Goal: Task Accomplishment & Management: Complete application form

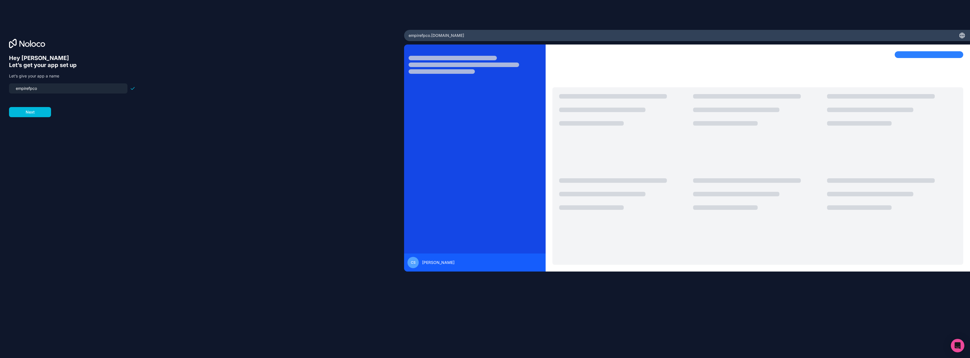
click at [58, 89] on input "empirefpco" at bounding box center [68, 89] width 112 height 8
click at [32, 114] on button "Next" at bounding box center [30, 112] width 42 height 10
click at [44, 85] on span "__________" at bounding box center [45, 85] width 23 height 7
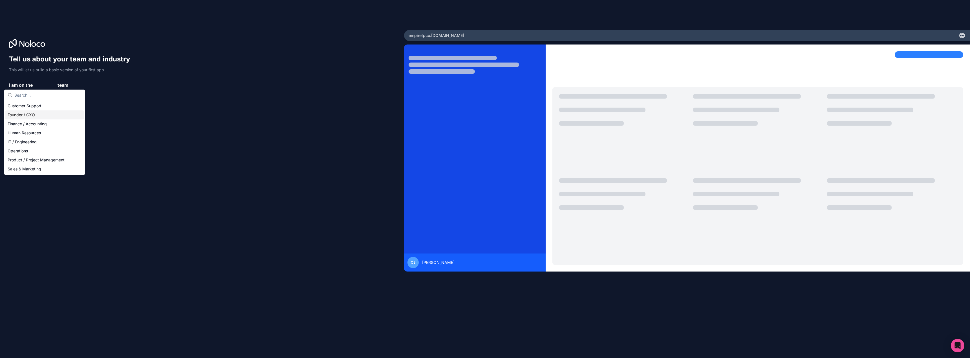
click at [38, 118] on div "Founder / CXO" at bounding box center [44, 114] width 78 height 9
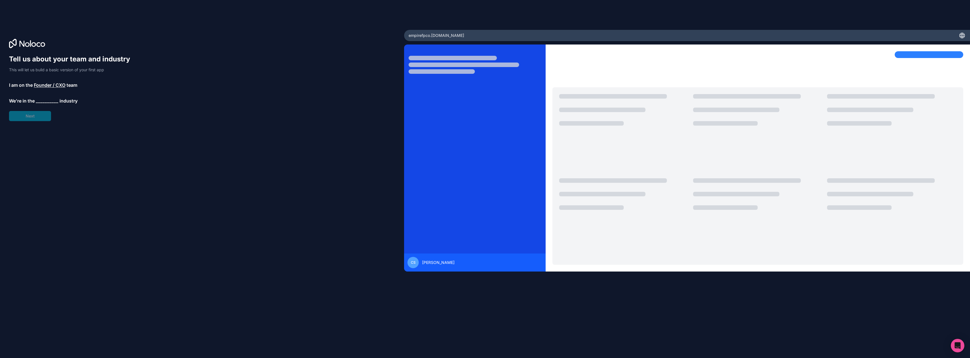
click at [43, 103] on span "__________" at bounding box center [47, 101] width 23 height 7
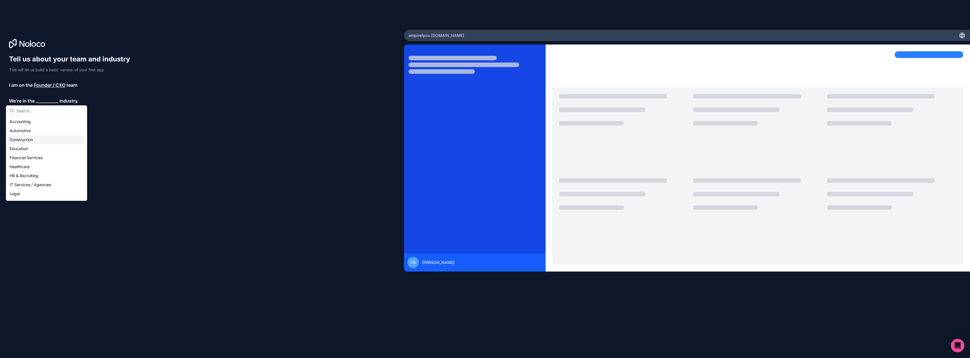
click at [36, 140] on div "Construction" at bounding box center [46, 139] width 78 height 9
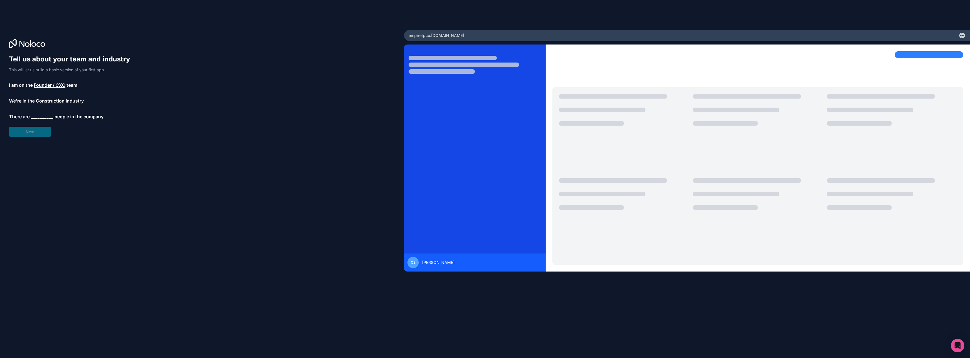
click at [48, 116] on span "__________" at bounding box center [42, 116] width 23 height 7
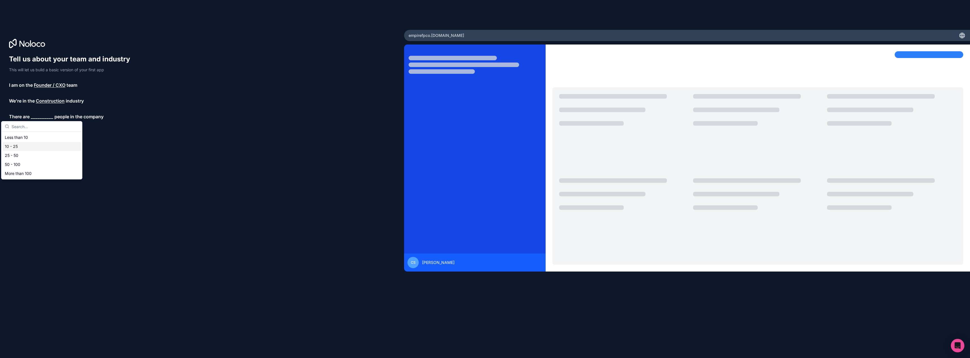
click at [21, 146] on div "10 - 25" at bounding box center [42, 146] width 78 height 9
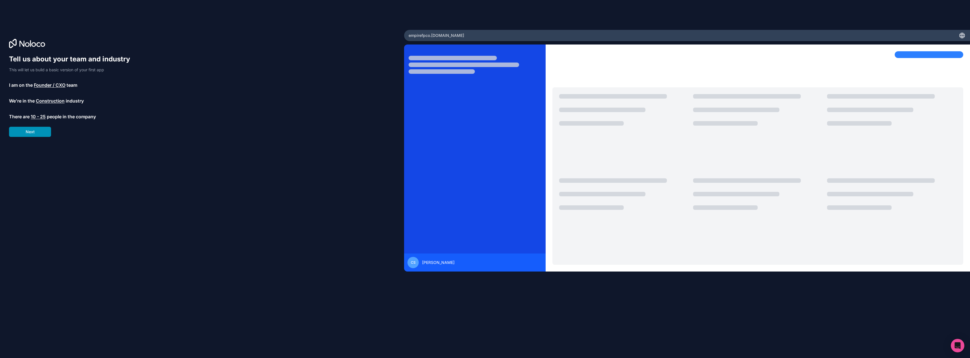
click at [31, 134] on button "Next" at bounding box center [30, 132] width 42 height 10
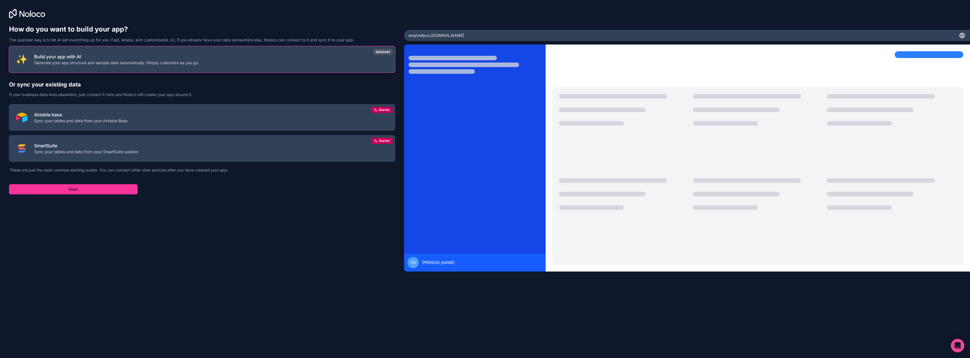
click at [136, 57] on p "Build your app with AI" at bounding box center [116, 56] width 165 height 7
click at [83, 191] on button "Next" at bounding box center [73, 189] width 129 height 10
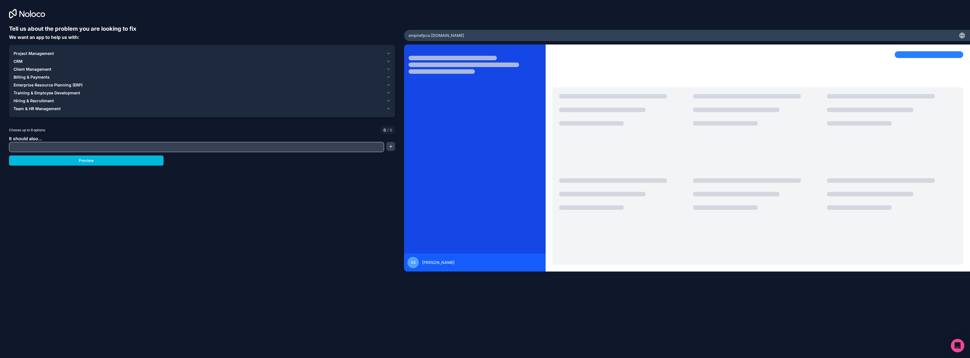
click at [389, 51] on icon "button" at bounding box center [388, 53] width 5 height 5
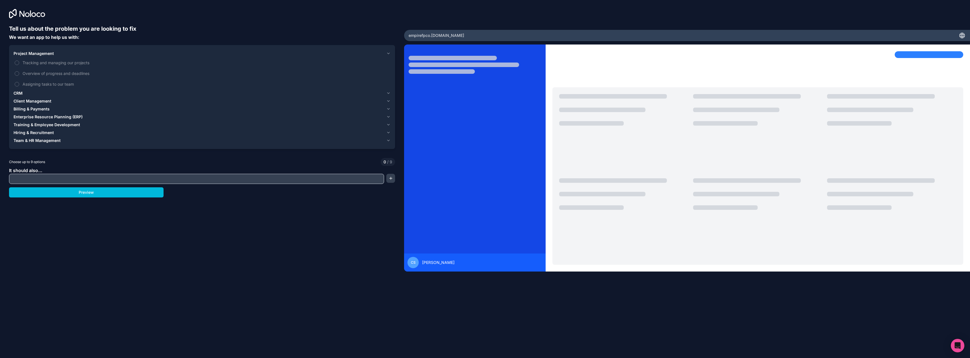
click at [17, 65] on label "Tracking and managing our projects" at bounding box center [202, 63] width 377 height 10
click at [17, 65] on button "Tracking and managing our projects" at bounding box center [17, 63] width 5 height 5
click at [18, 72] on button "Overview of progress and deadlines" at bounding box center [17, 73] width 5 height 5
click at [17, 64] on button "Tracking and managing our projects" at bounding box center [17, 63] width 5 height 5
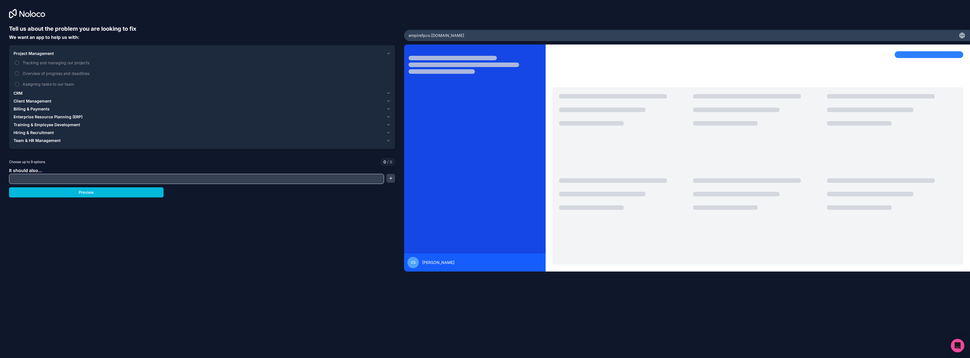
click at [19, 72] on label "Overview of progress and deadlines" at bounding box center [202, 73] width 377 height 10
click at [19, 72] on button "Overview of progress and deadlines" at bounding box center [17, 73] width 5 height 5
click at [18, 72] on button "Overview of progress and deadlines" at bounding box center [17, 73] width 5 height 5
click at [42, 134] on span "Hiring & Recruitment" at bounding box center [34, 133] width 40 height 6
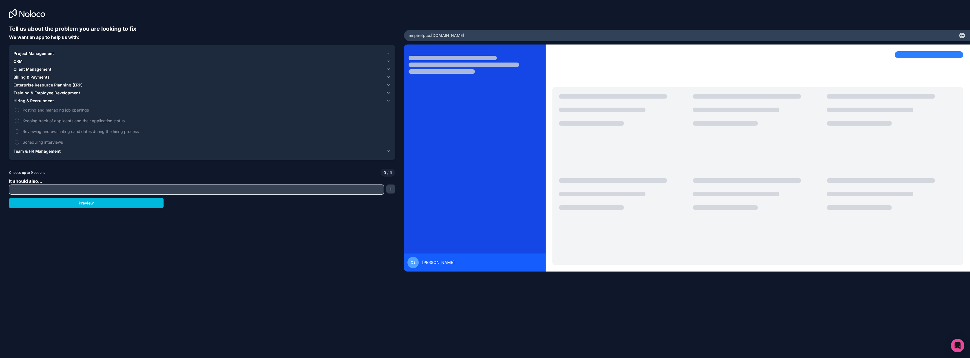
click at [16, 110] on button "Posting and managing job openings" at bounding box center [17, 110] width 5 height 5
click at [19, 120] on button "Keeping track of applicants and their application status" at bounding box center [17, 121] width 5 height 5
click at [18, 112] on button "Posting and managing job openings" at bounding box center [17, 110] width 5 height 5
click at [16, 118] on label "Keeping track of applicants and their application status" at bounding box center [202, 121] width 377 height 10
click at [16, 119] on button "Keeping track of applicants and their application status" at bounding box center [17, 121] width 5 height 5
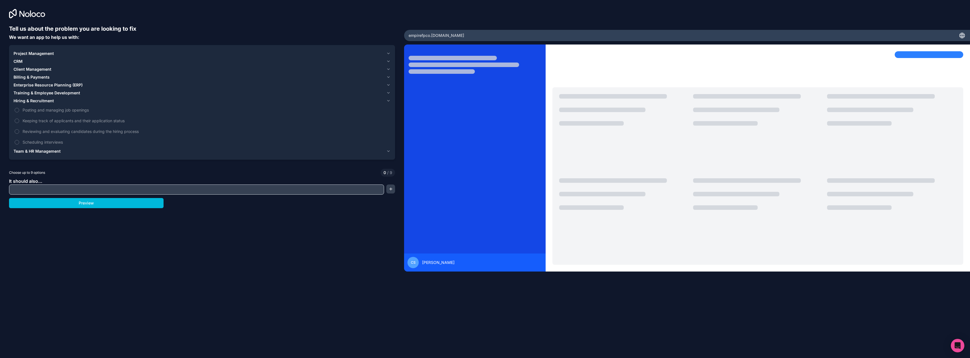
click at [34, 152] on span "Team & HR Management" at bounding box center [37, 152] width 47 height 6
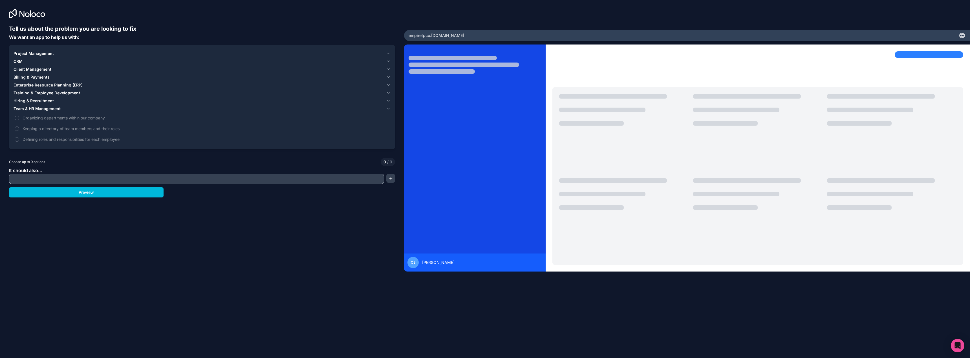
click at [17, 129] on button "Keeping a directory of team members and their roles" at bounding box center [17, 129] width 5 height 5
click at [18, 140] on button "Defining roles and responsibilities for each employee" at bounding box center [17, 139] width 5 height 5
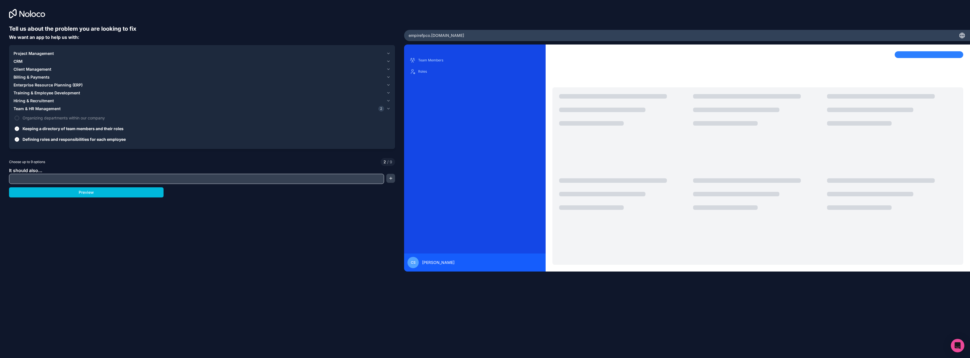
click at [17, 120] on button "Organizing departments within our company" at bounding box center [17, 118] width 5 height 5
click at [39, 101] on span "Hiring & Recruitment" at bounding box center [34, 101] width 40 height 6
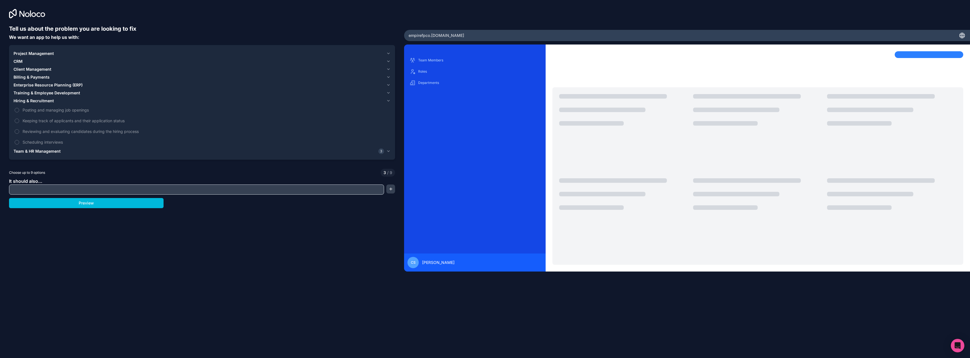
click at [19, 111] on button "Posting and managing job openings" at bounding box center [17, 110] width 5 height 5
click at [17, 119] on button "Keeping track of applicants and their application status" at bounding box center [17, 121] width 5 height 5
click at [17, 128] on label "Reviewing and evaluating candidates during the hiring process" at bounding box center [202, 131] width 377 height 10
click at [17, 129] on button "Reviewing and evaluating candidates during the hiring process" at bounding box center [17, 131] width 5 height 5
click at [19, 135] on label "Reviewing and evaluating candidates during the hiring process" at bounding box center [202, 131] width 377 height 10
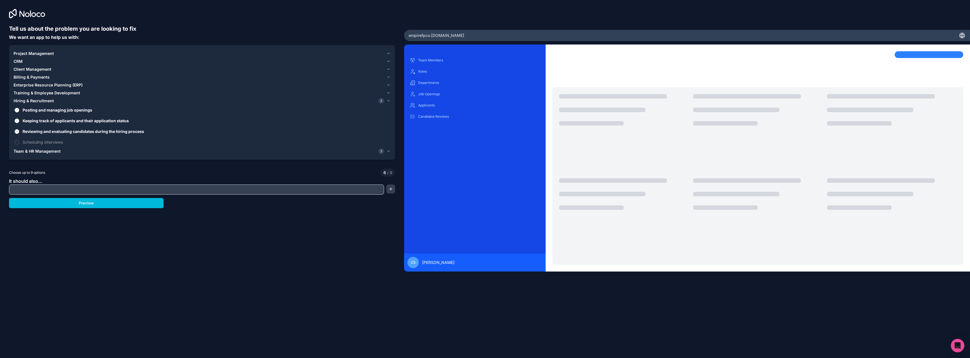
click at [19, 134] on button "Reviewing and evaluating candidates during the hiring process" at bounding box center [17, 131] width 5 height 5
